Goal: Information Seeking & Learning: Learn about a topic

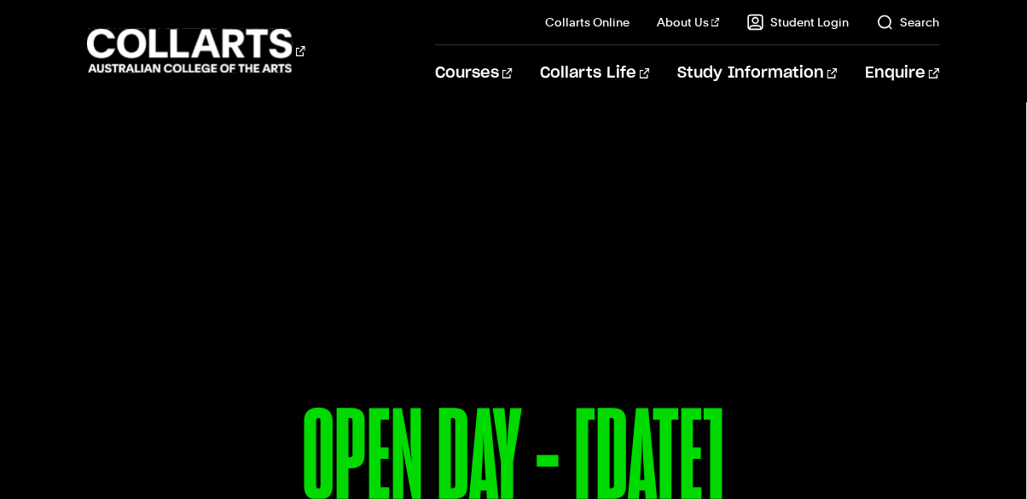
click at [560, 85] on li "Collarts Life Student Life Get a feel for life at Collarts Come and experience …" at bounding box center [581, 73] width 137 height 56
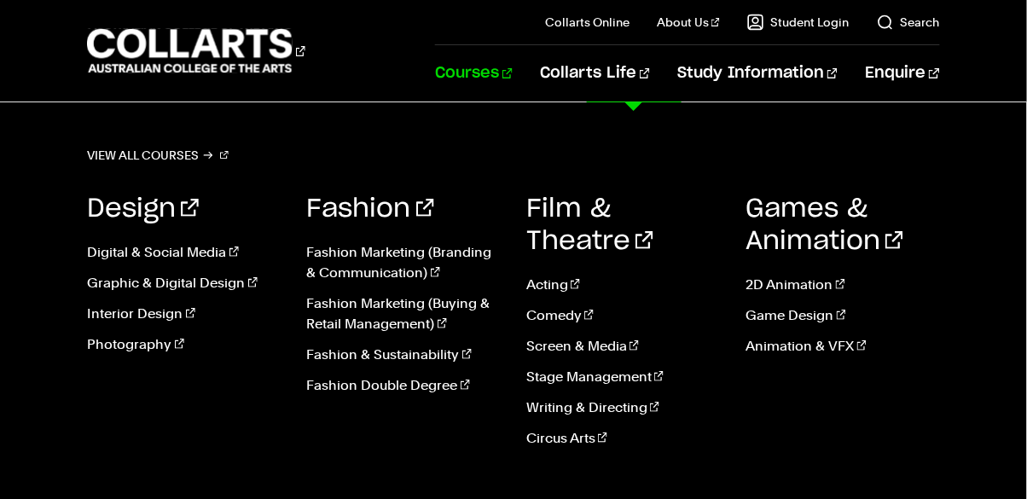
click at [513, 77] on link "Courses" at bounding box center [474, 73] width 78 height 56
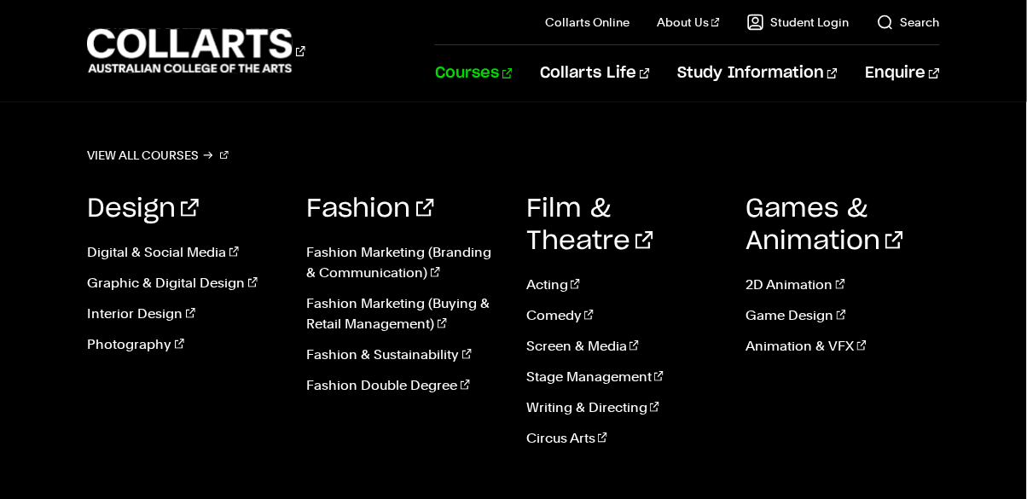
click at [513, 73] on link "Courses" at bounding box center [474, 73] width 78 height 56
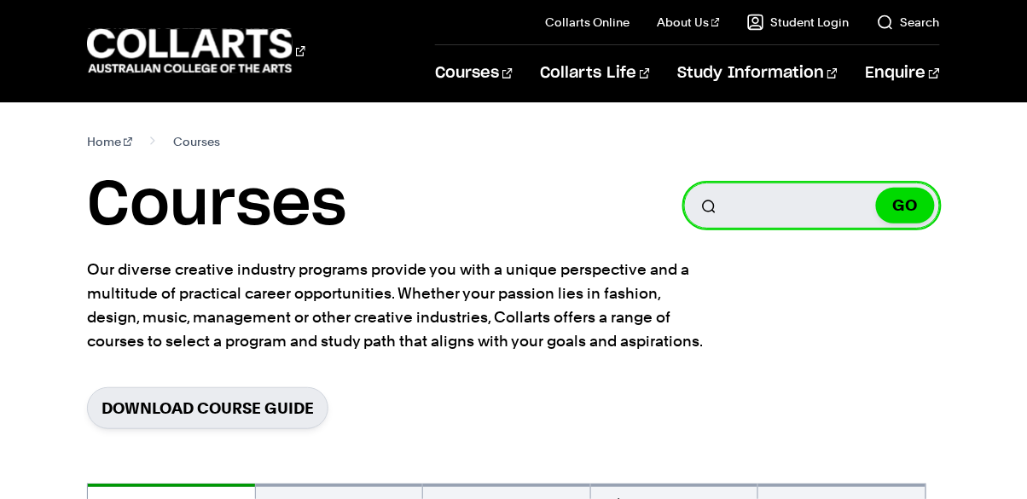
click at [791, 212] on input "Search for a course" at bounding box center [812, 206] width 256 height 46
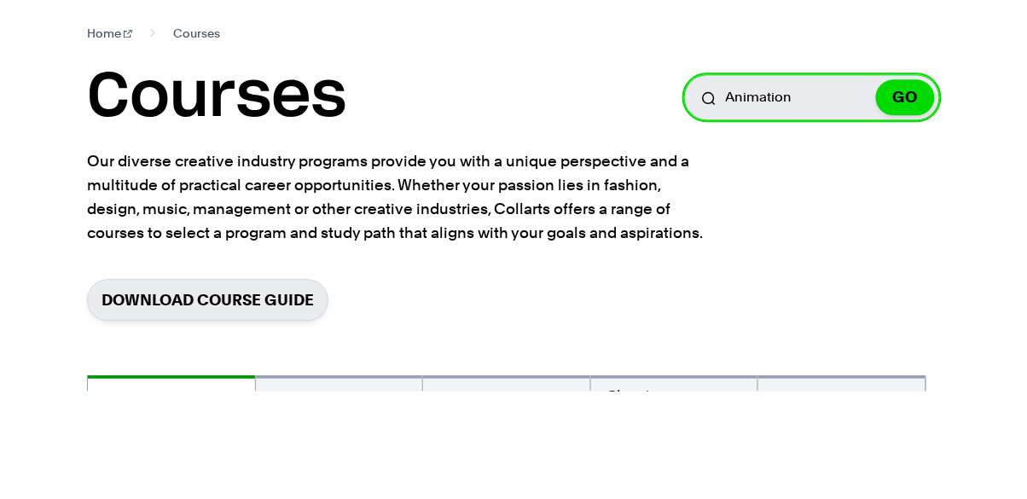
type input "Animation"
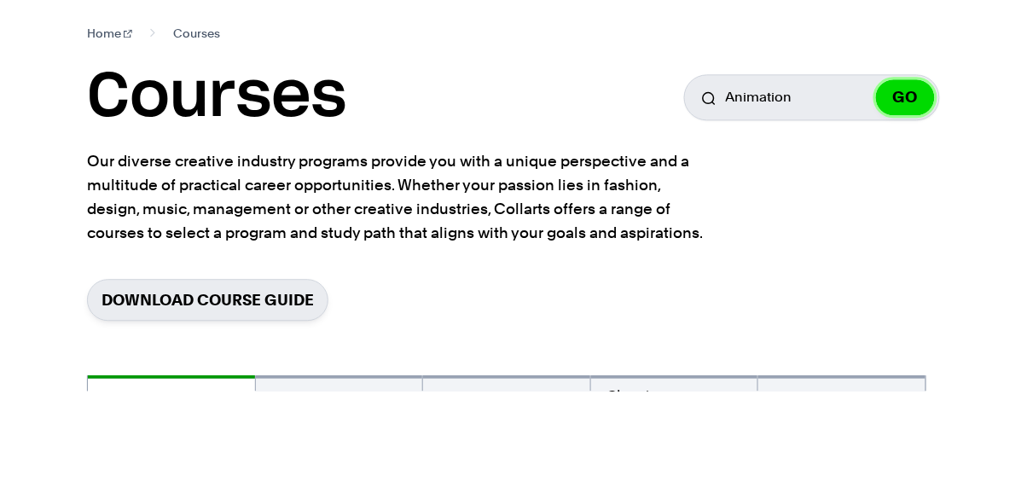
click at [908, 212] on button "GO" at bounding box center [905, 206] width 59 height 36
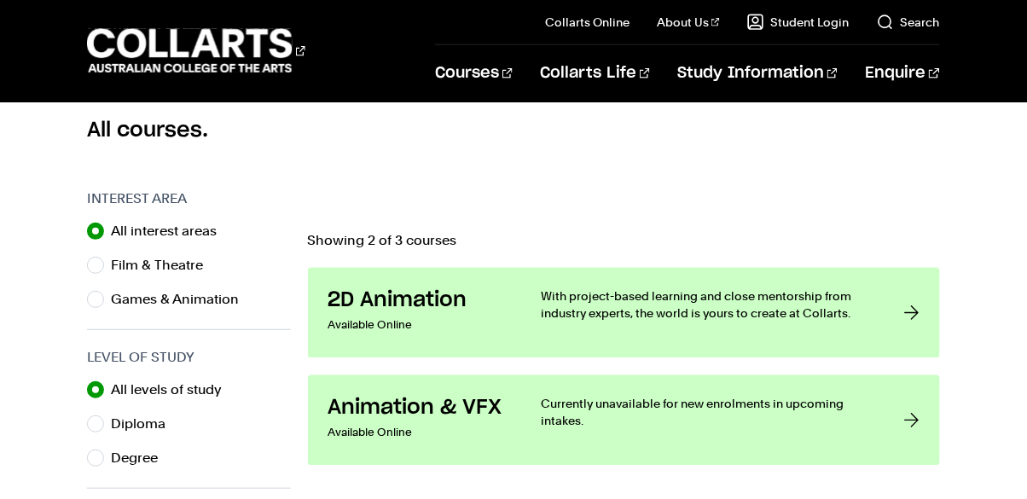
scroll to position [465, 0]
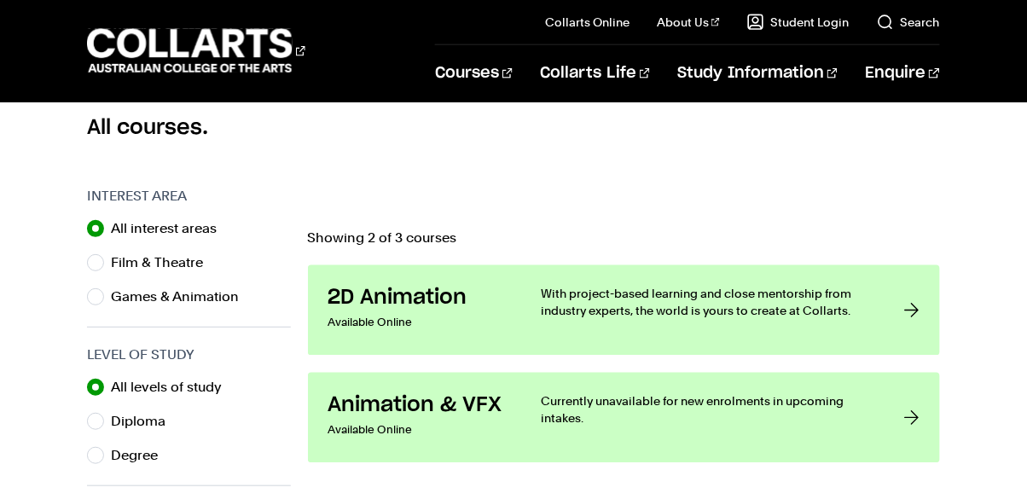
click at [903, 305] on link "2D Animation Available Online With project-based learning and close mentorship …" at bounding box center [624, 310] width 632 height 90
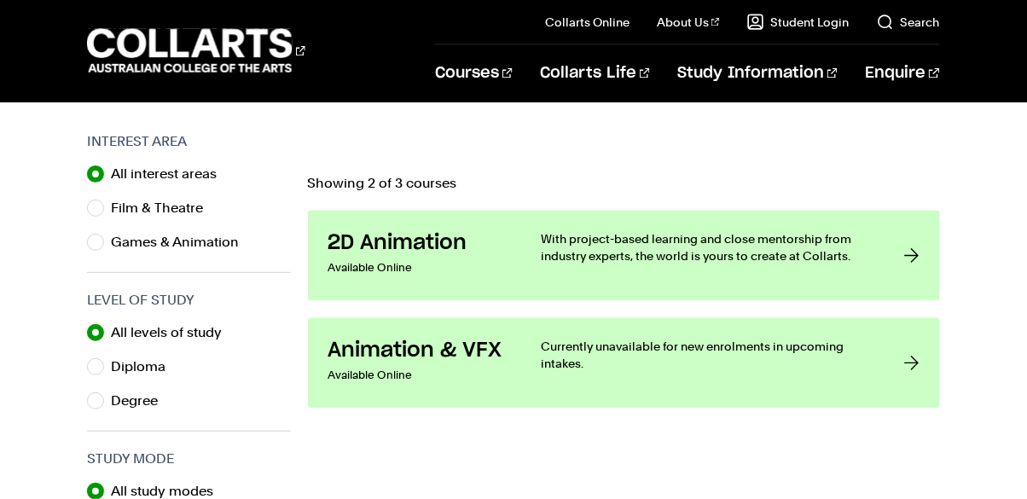
scroll to position [547, 0]
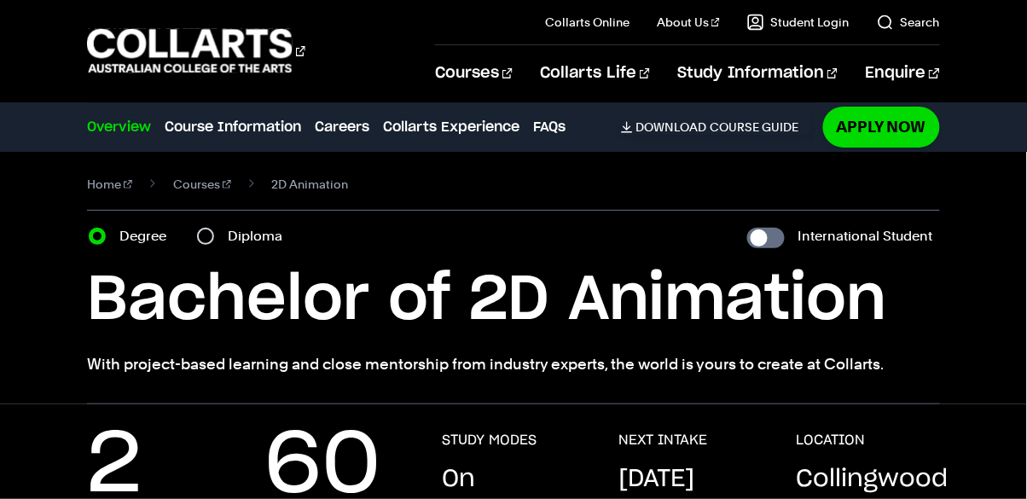
scroll to position [9, 0]
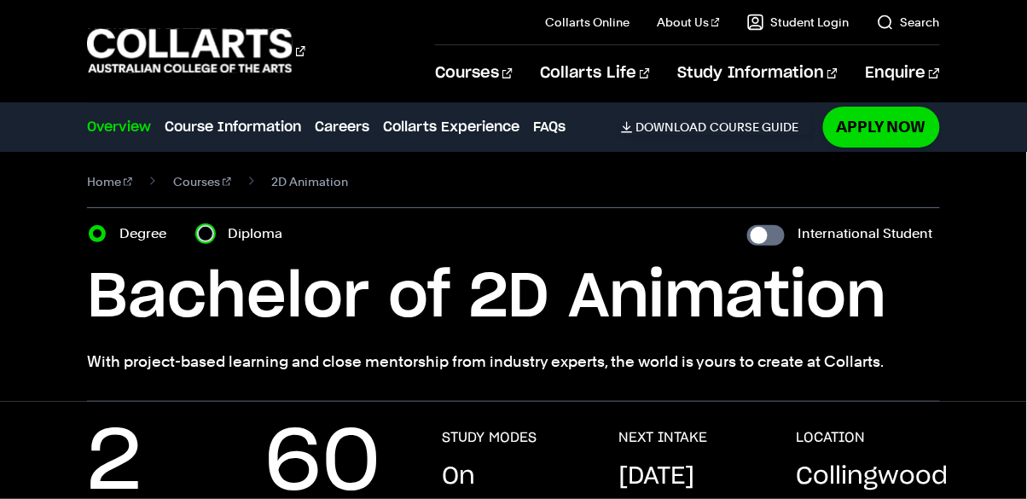
click at [209, 234] on input "Diploma" at bounding box center [205, 233] width 17 height 17
radio input "true"
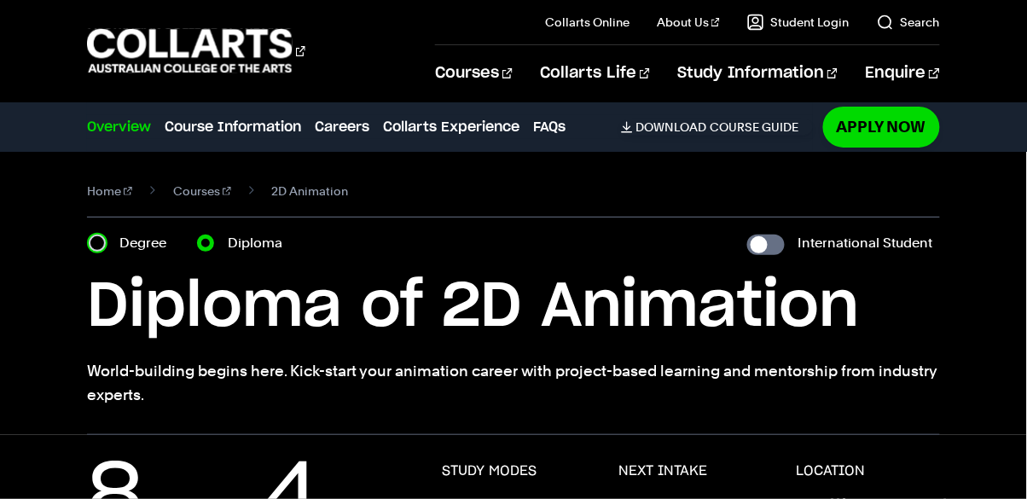
click at [103, 246] on input "Degree" at bounding box center [97, 243] width 17 height 17
radio input "true"
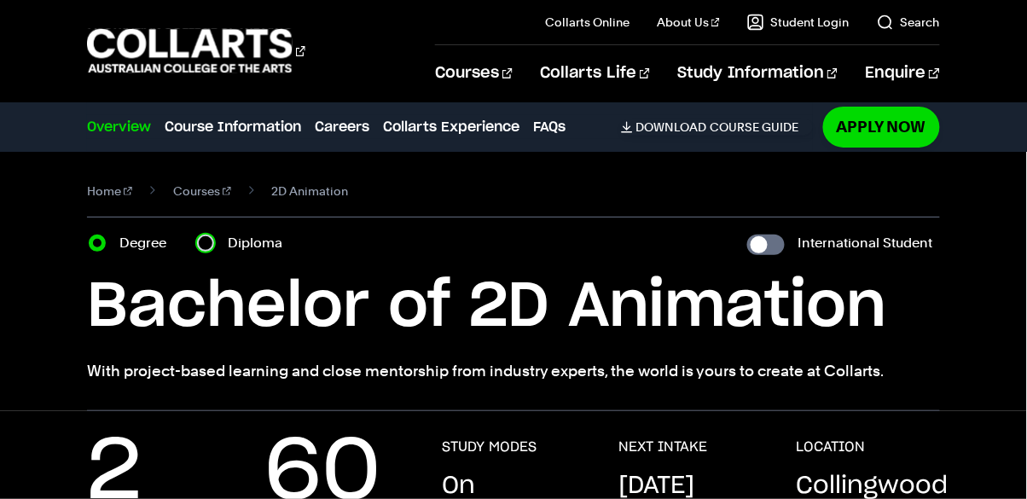
click at [213, 245] on input "Diploma" at bounding box center [205, 243] width 17 height 17
radio input "true"
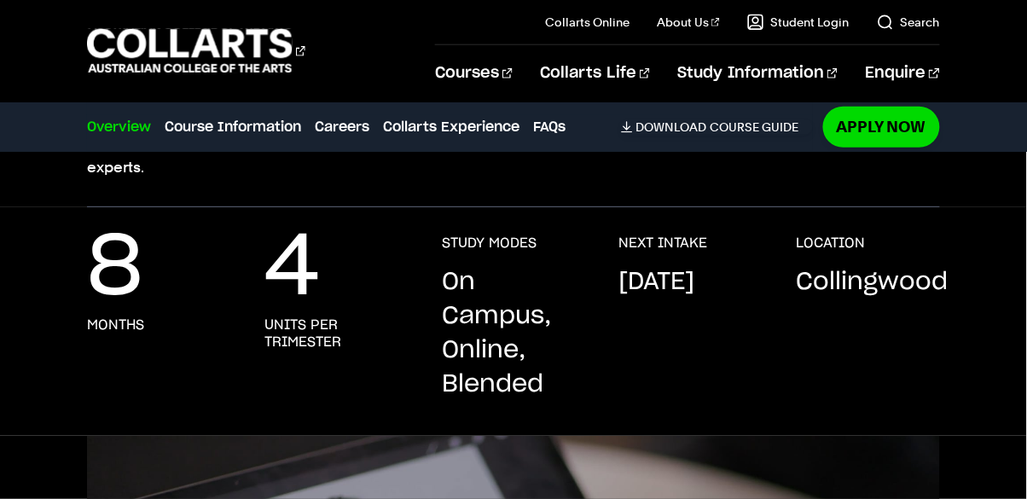
scroll to position [245, 0]
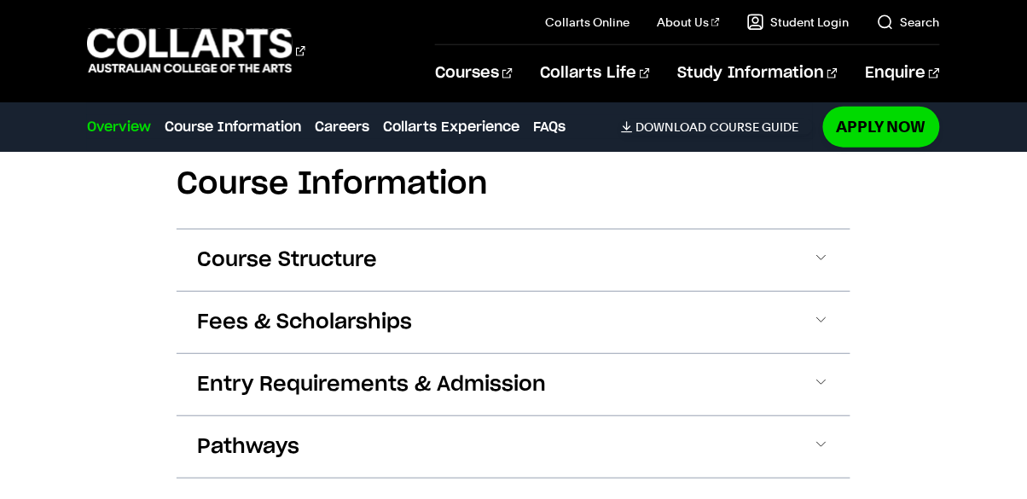
click at [0, 0] on button "Entry Requirements & Admission" at bounding box center [0, 0] width 0 height 0
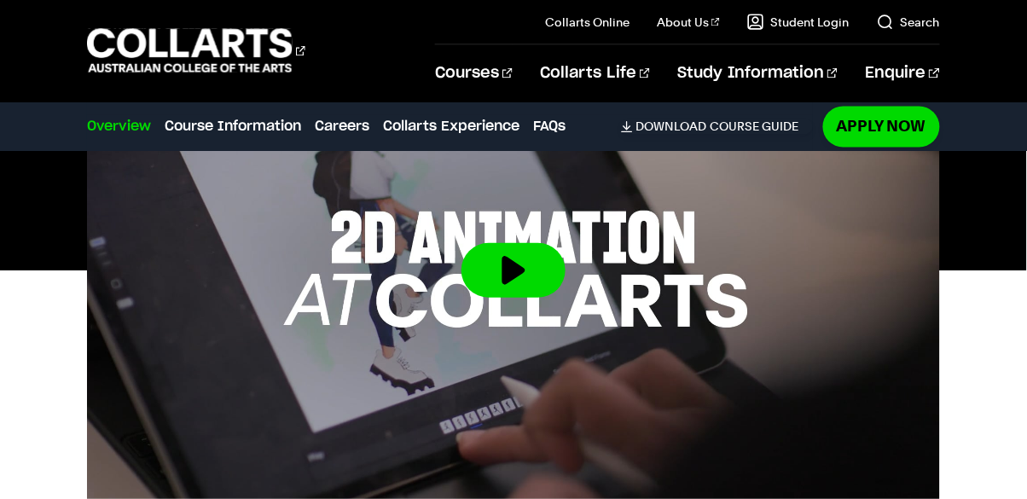
scroll to position [0, 0]
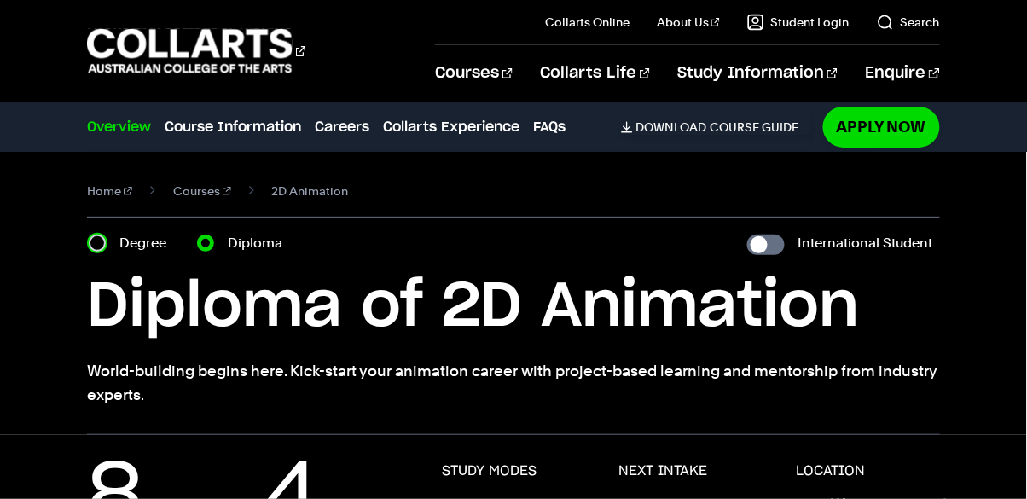
click at [102, 241] on input "Degree" at bounding box center [97, 243] width 17 height 17
radio input "true"
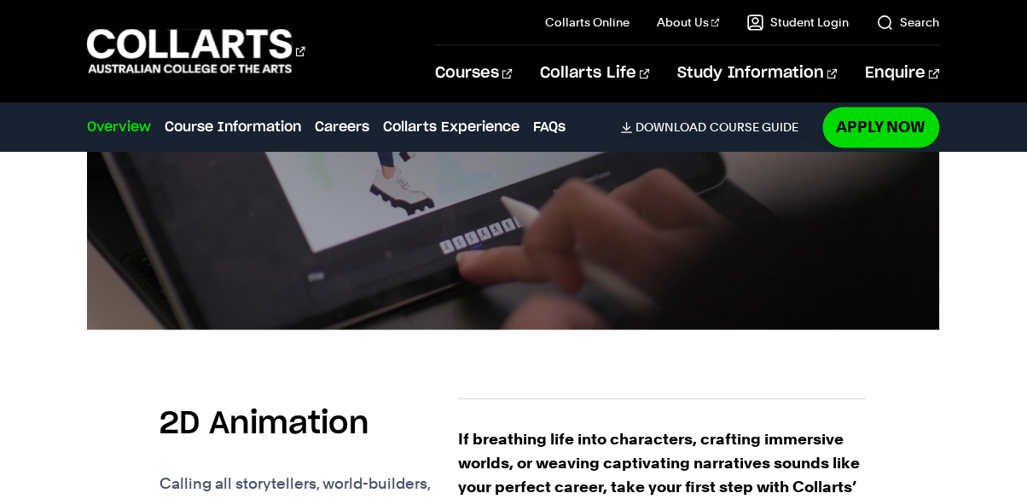
scroll to position [416, 0]
